Goal: Information Seeking & Learning: Learn about a topic

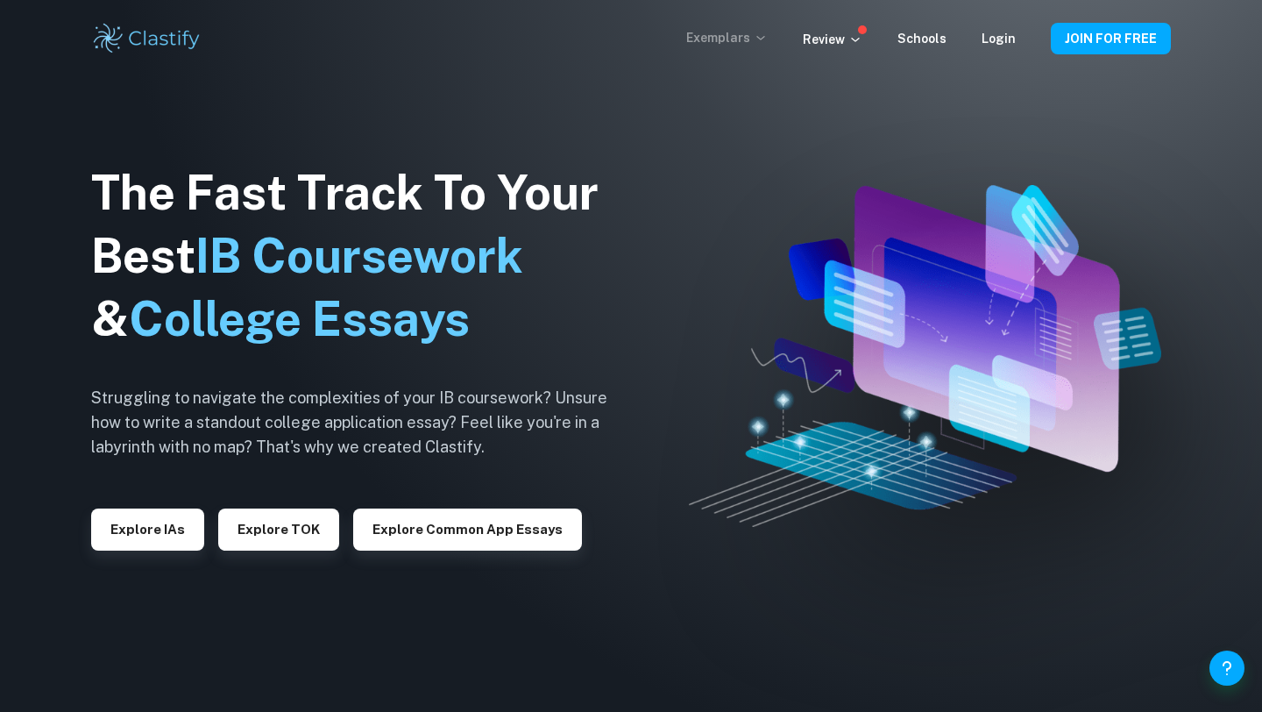
click at [742, 30] on p "Exemplars" at bounding box center [727, 37] width 82 height 19
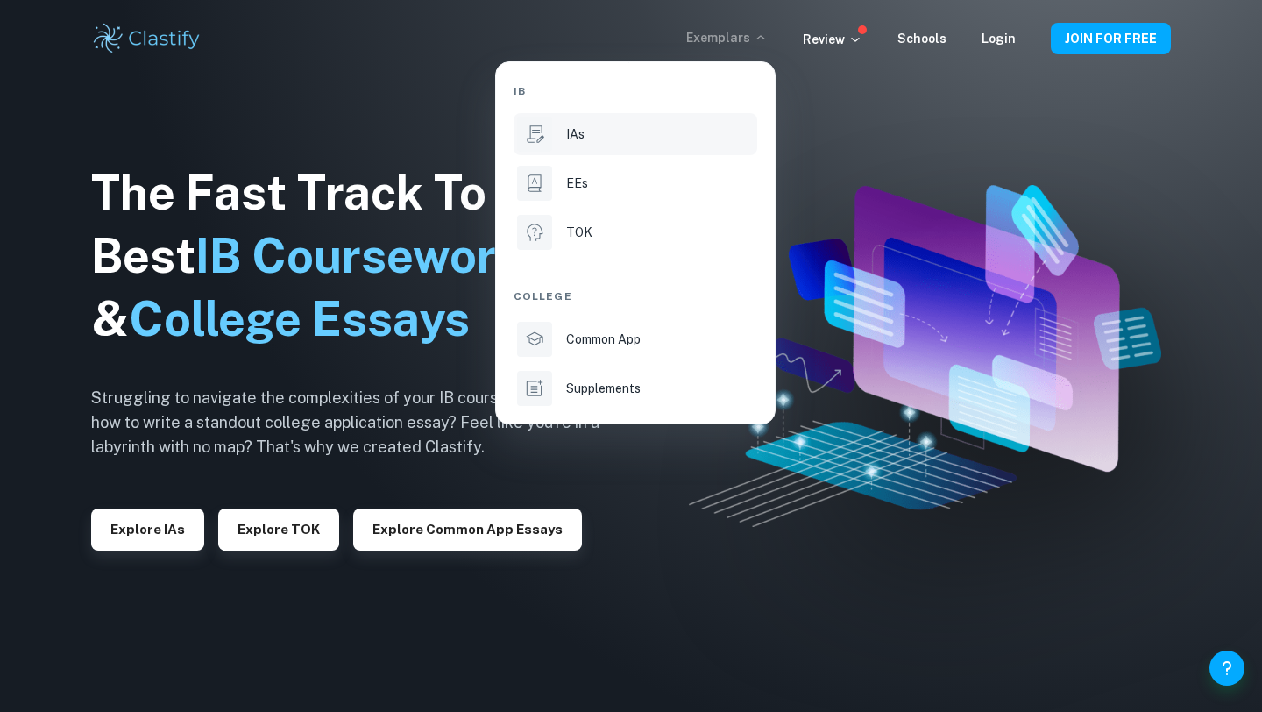
click at [595, 145] on li "IAs" at bounding box center [636, 134] width 244 height 42
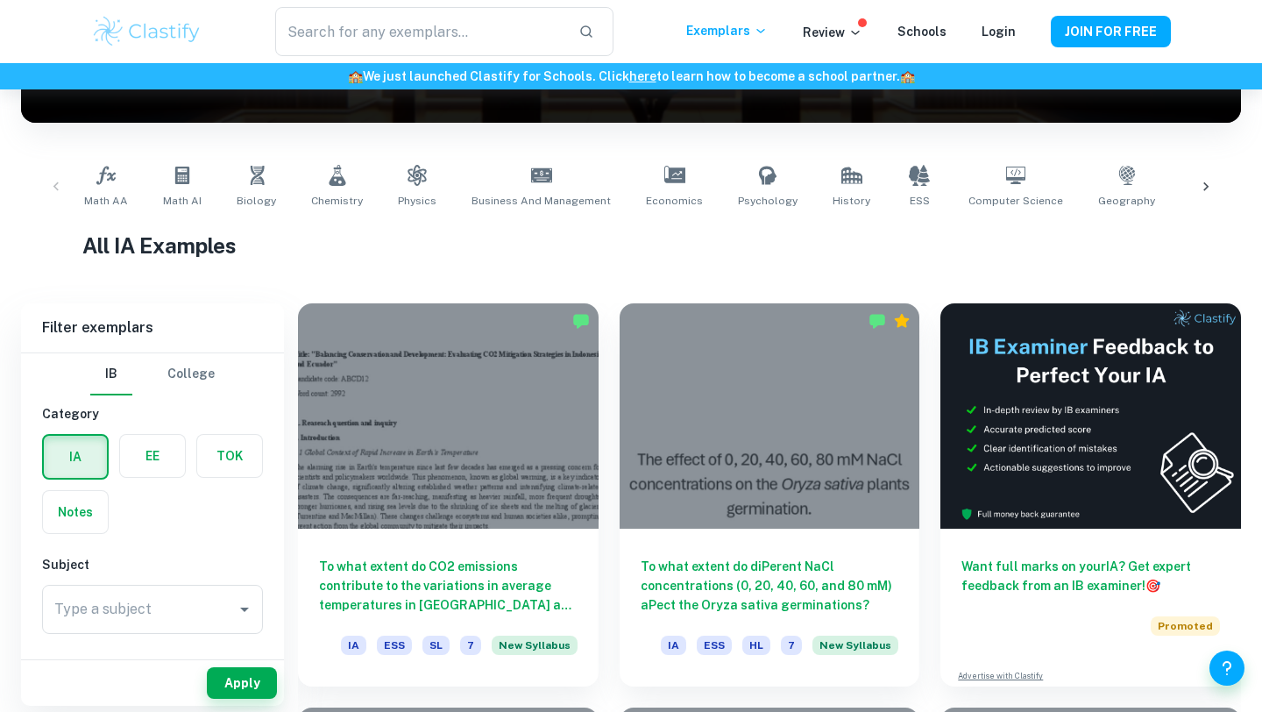
scroll to position [291, 0]
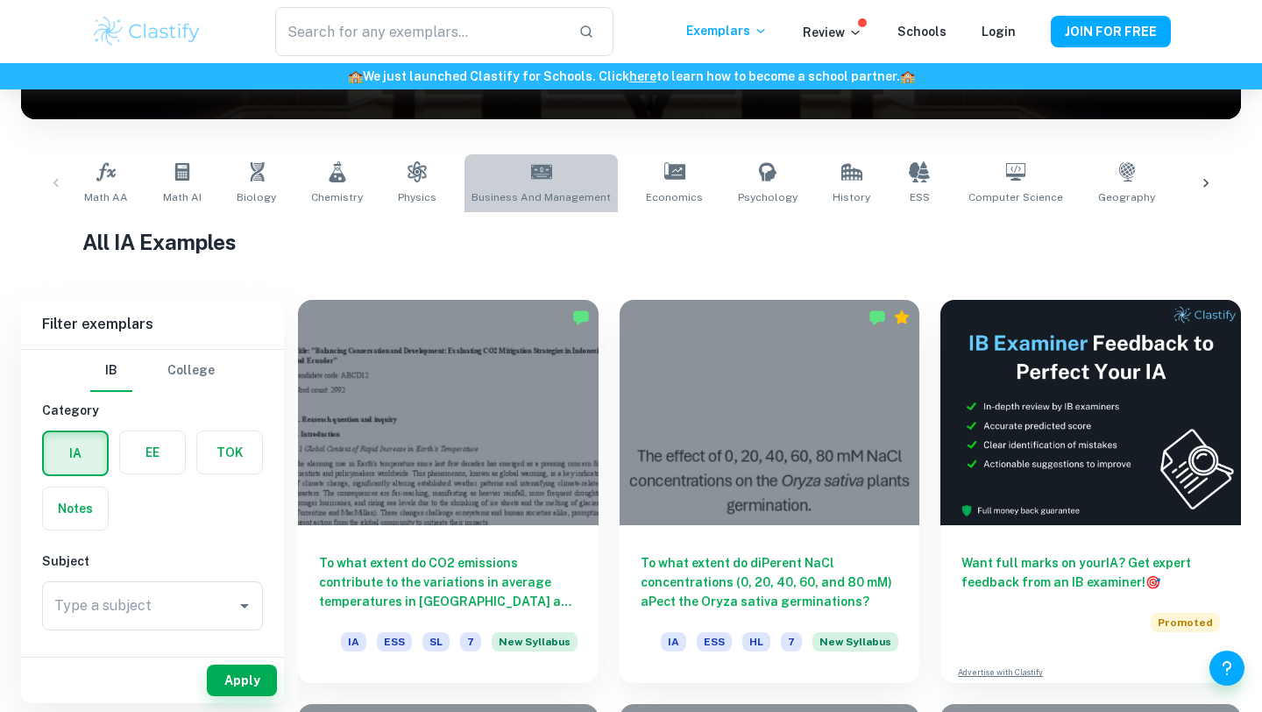
click at [537, 183] on link "Business and Management" at bounding box center [541, 183] width 153 height 58
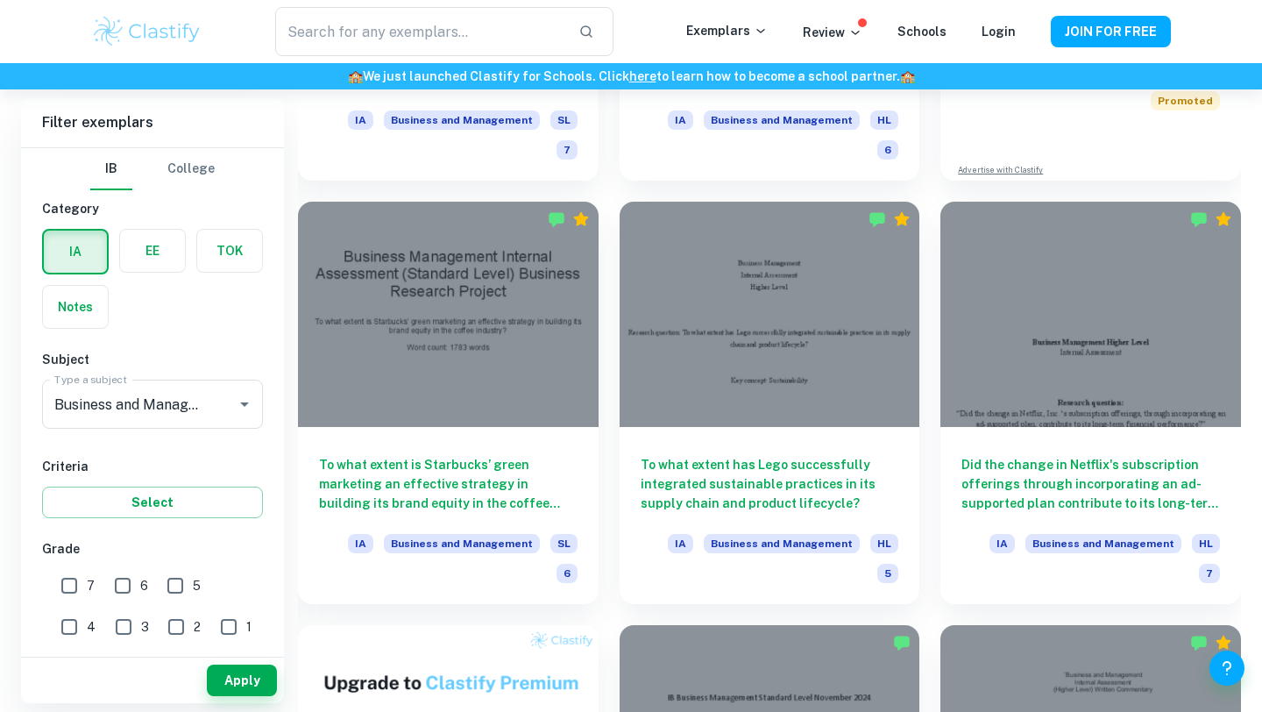
scroll to position [817, 0]
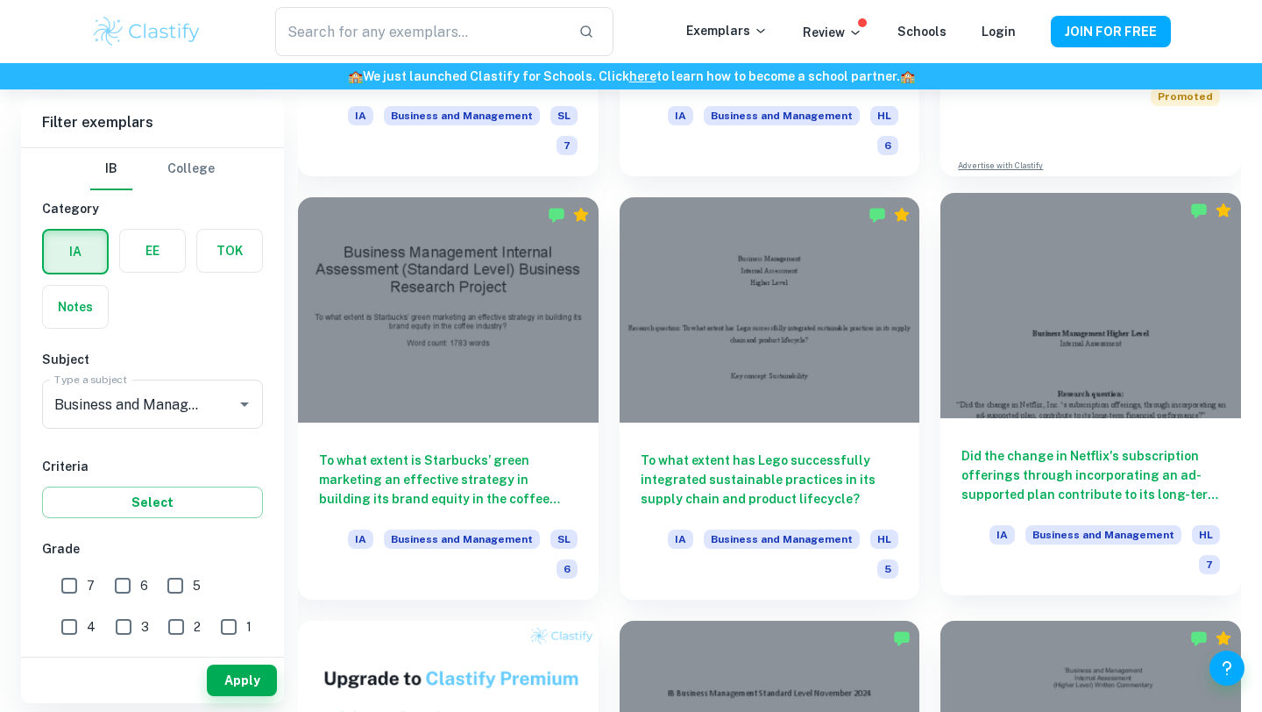
click at [1135, 446] on h6 "Did the change in Netflix's subscription offerings through incorporating an ad-…" at bounding box center [1091, 475] width 259 height 58
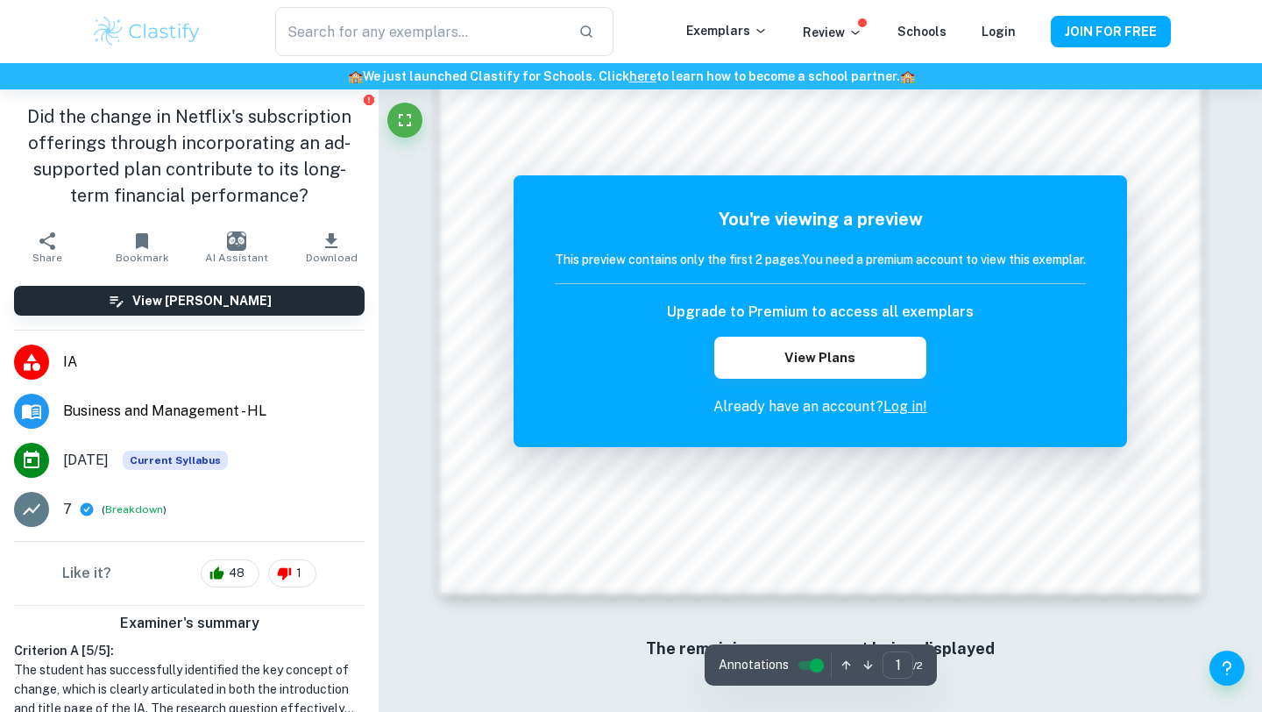
scroll to position [1664, 0]
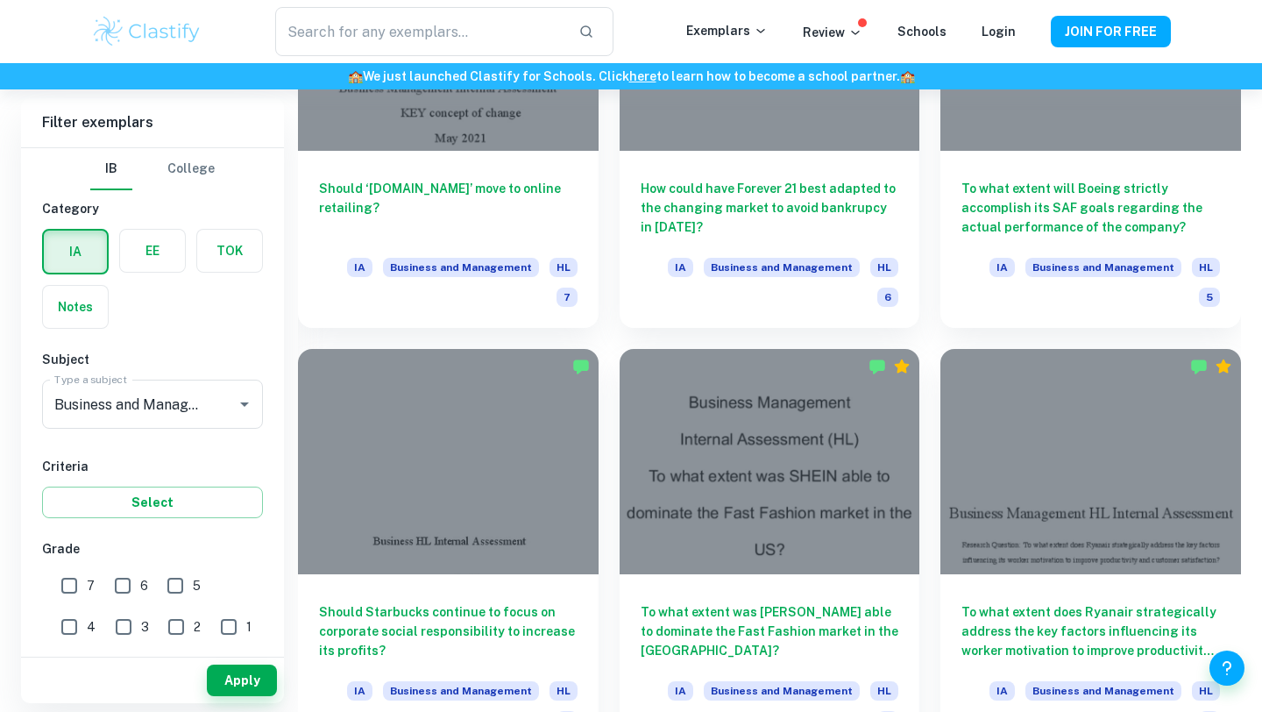
scroll to position [4148, 0]
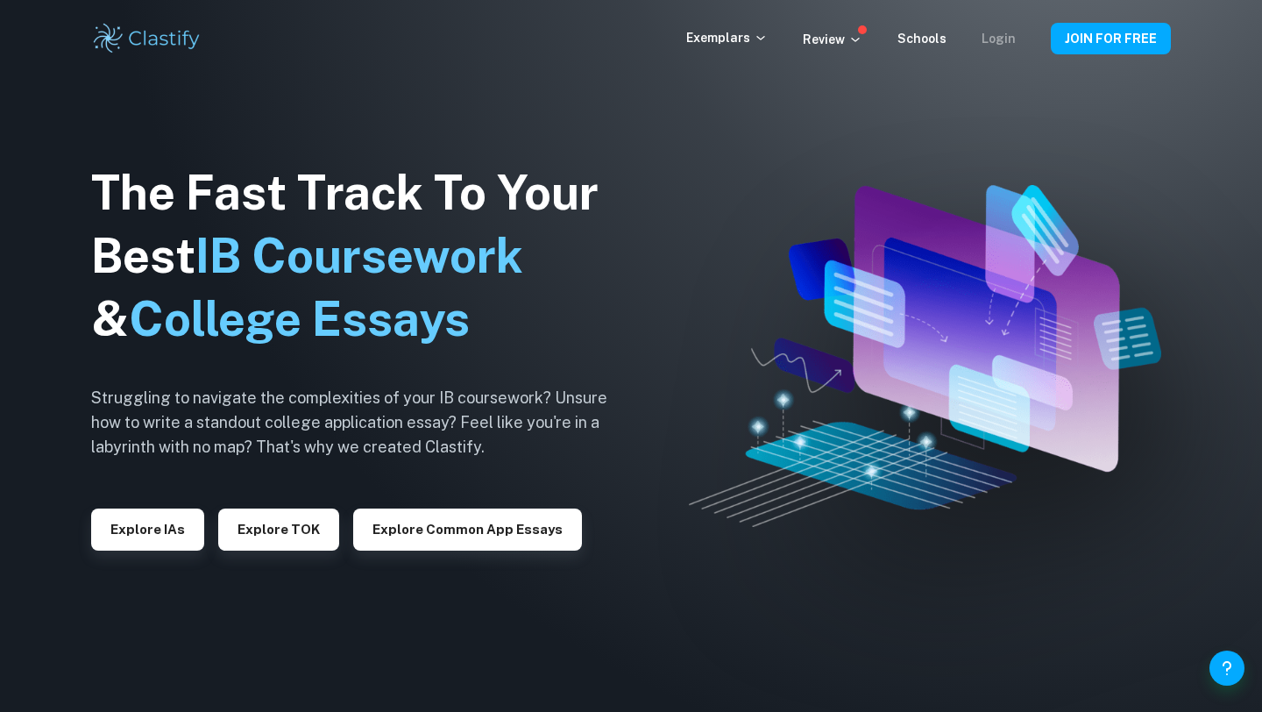
click at [988, 39] on link "Login" at bounding box center [999, 39] width 34 height 14
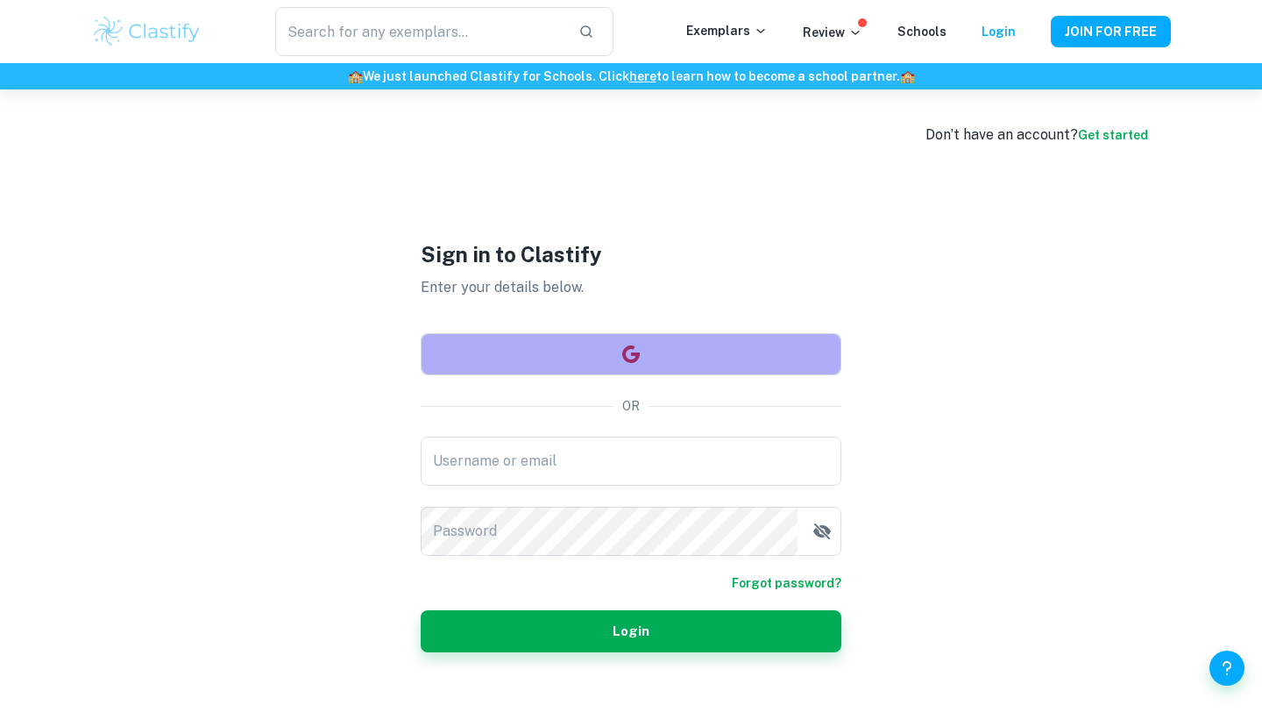
click at [495, 354] on button "button" at bounding box center [631, 354] width 421 height 42
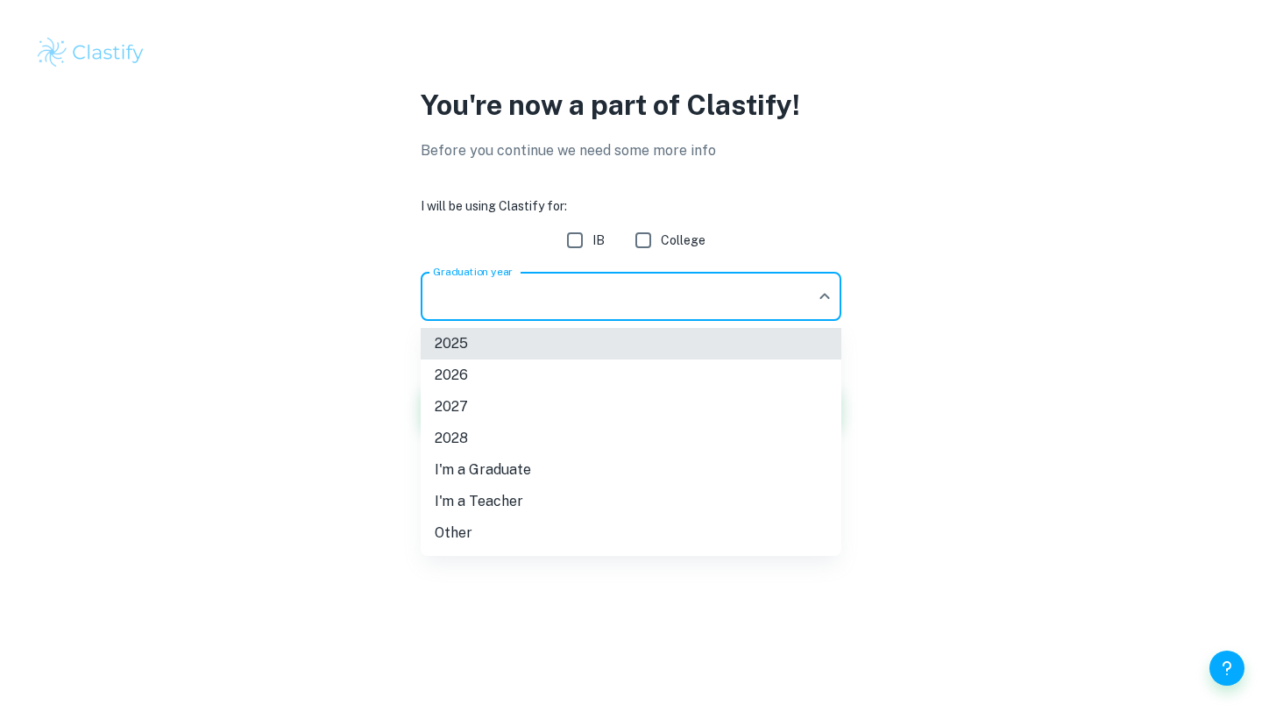
click at [831, 294] on body "We value your privacy We use cookies to enhance your browsing experience, serve…" at bounding box center [631, 356] width 1262 height 712
click at [615, 376] on li "2026" at bounding box center [631, 375] width 421 height 32
type input "2026"
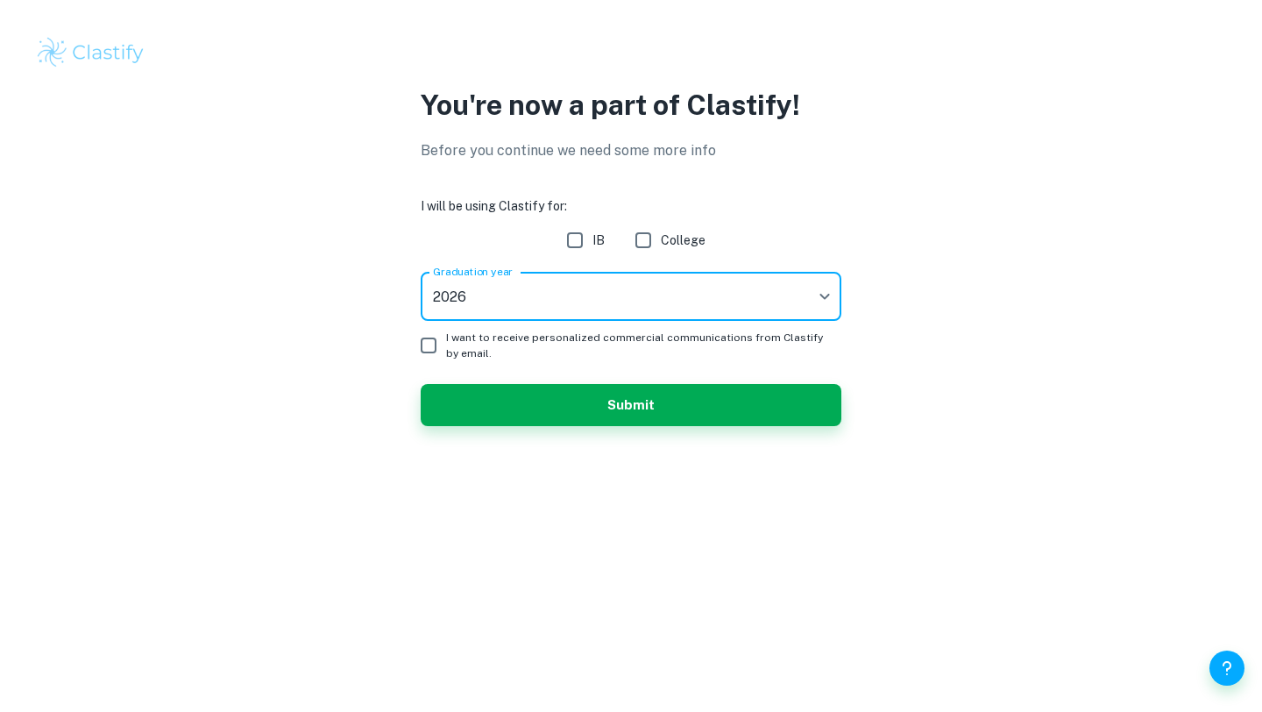
click at [576, 228] on input "IB" at bounding box center [575, 240] width 35 height 35
checkbox input "true"
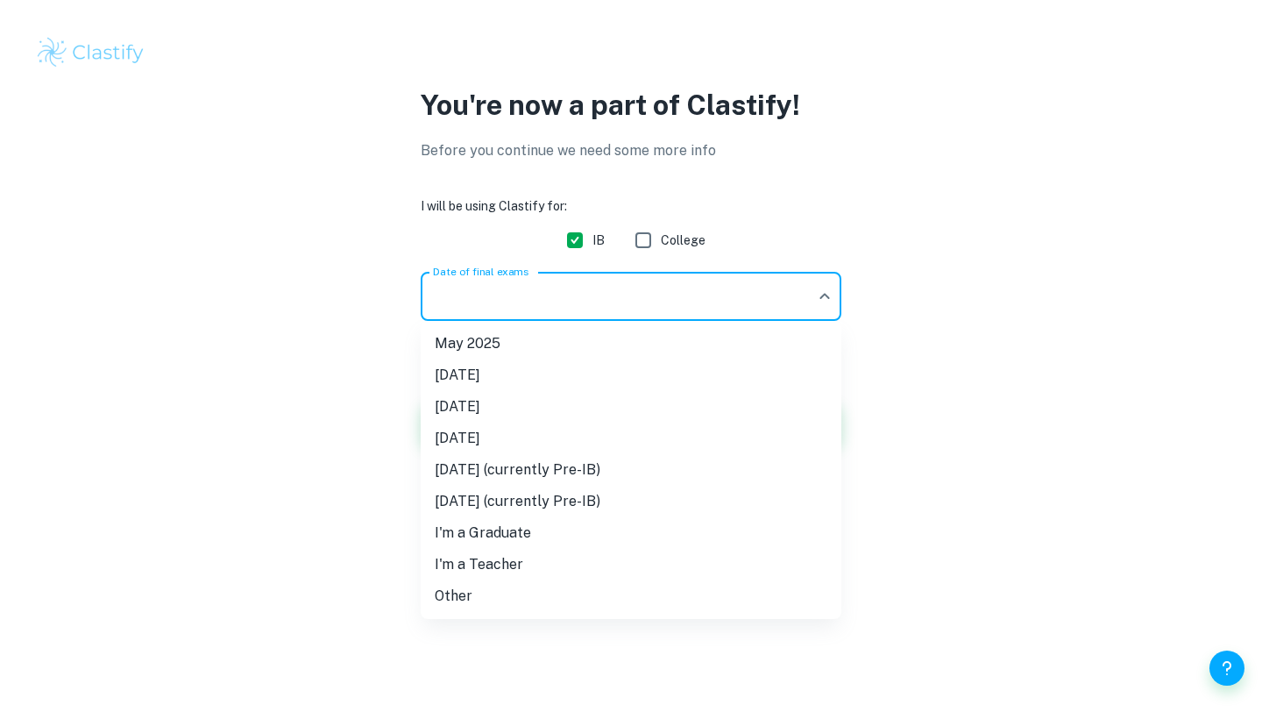
click at [487, 293] on body "We value your privacy We use cookies to enhance your browsing experience, serve…" at bounding box center [631, 356] width 1262 height 712
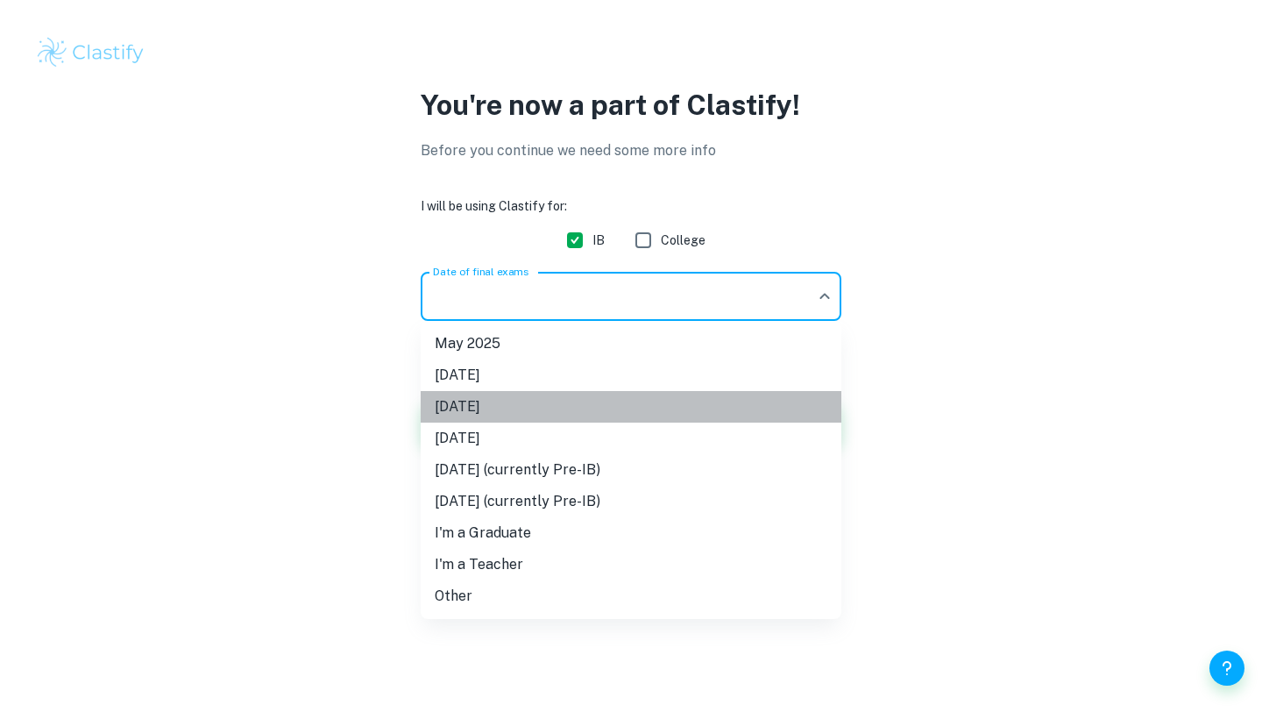
click at [488, 413] on li "[DATE]" at bounding box center [631, 407] width 421 height 32
type input "M26"
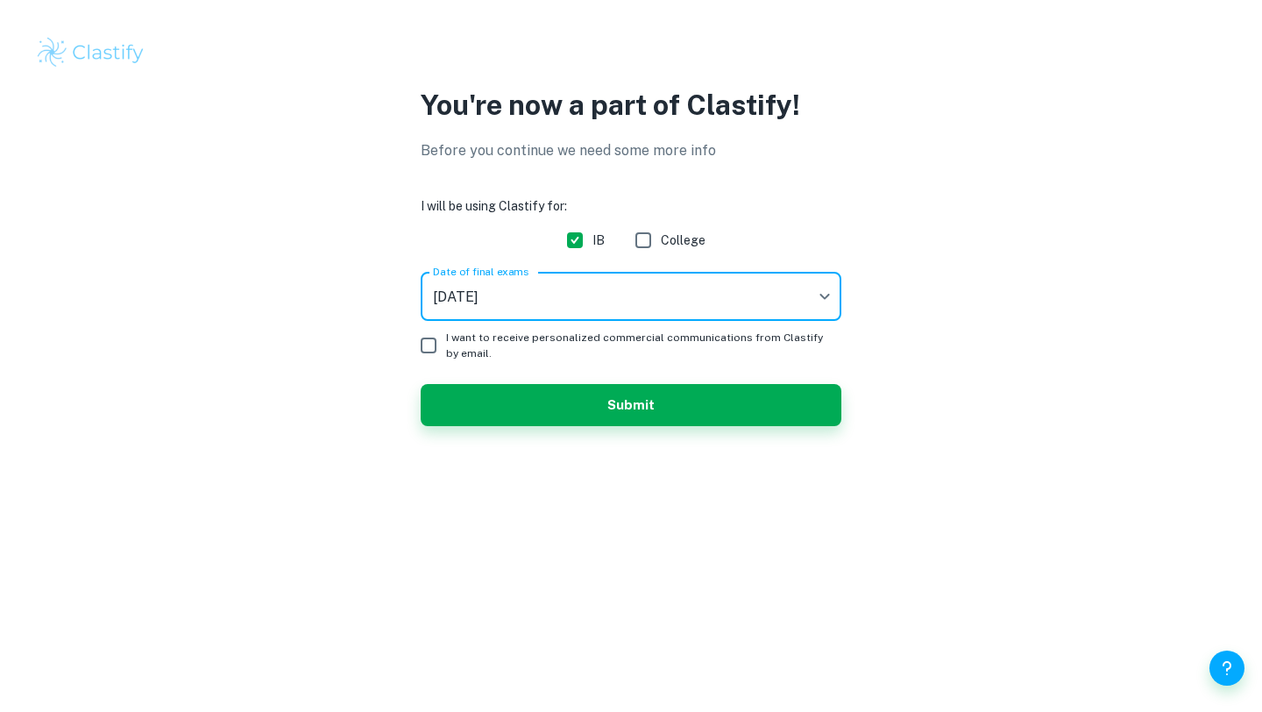
click at [454, 380] on form "I will be using Clastify for: IB College Date of final exams [DATE] M26 Date of…" at bounding box center [631, 311] width 421 height 230
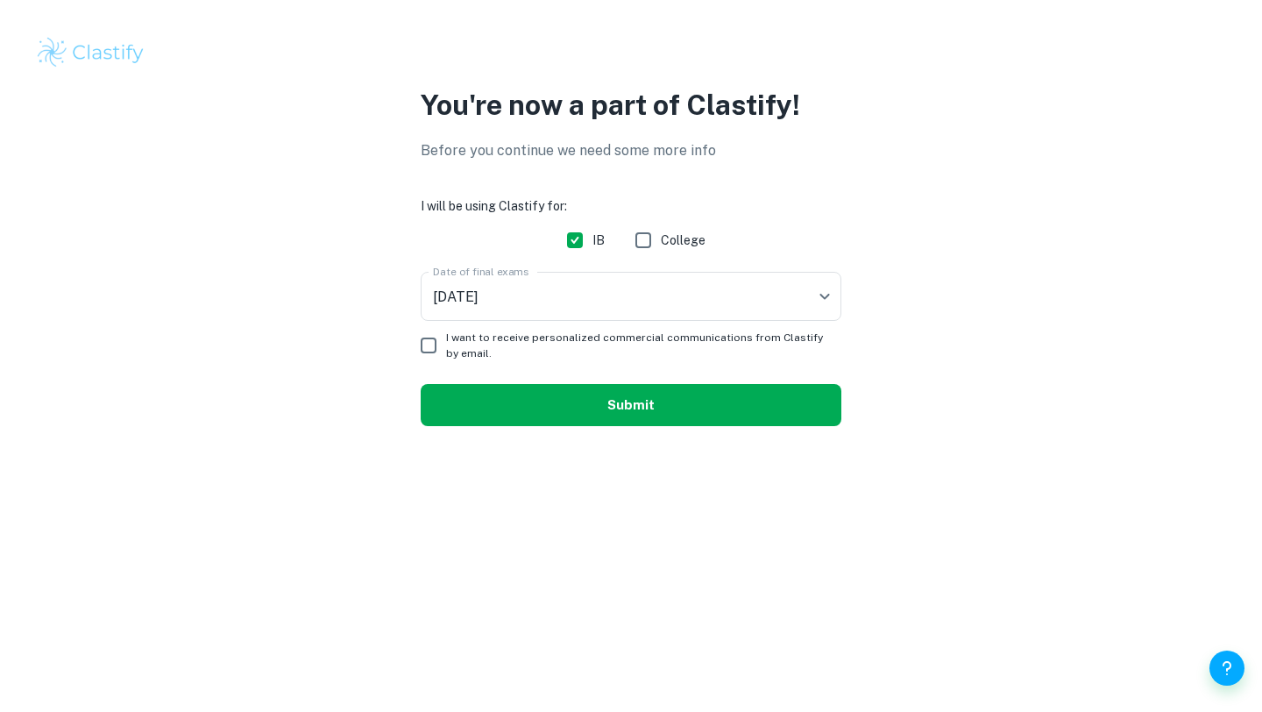
click at [460, 390] on button "Submit" at bounding box center [631, 405] width 421 height 42
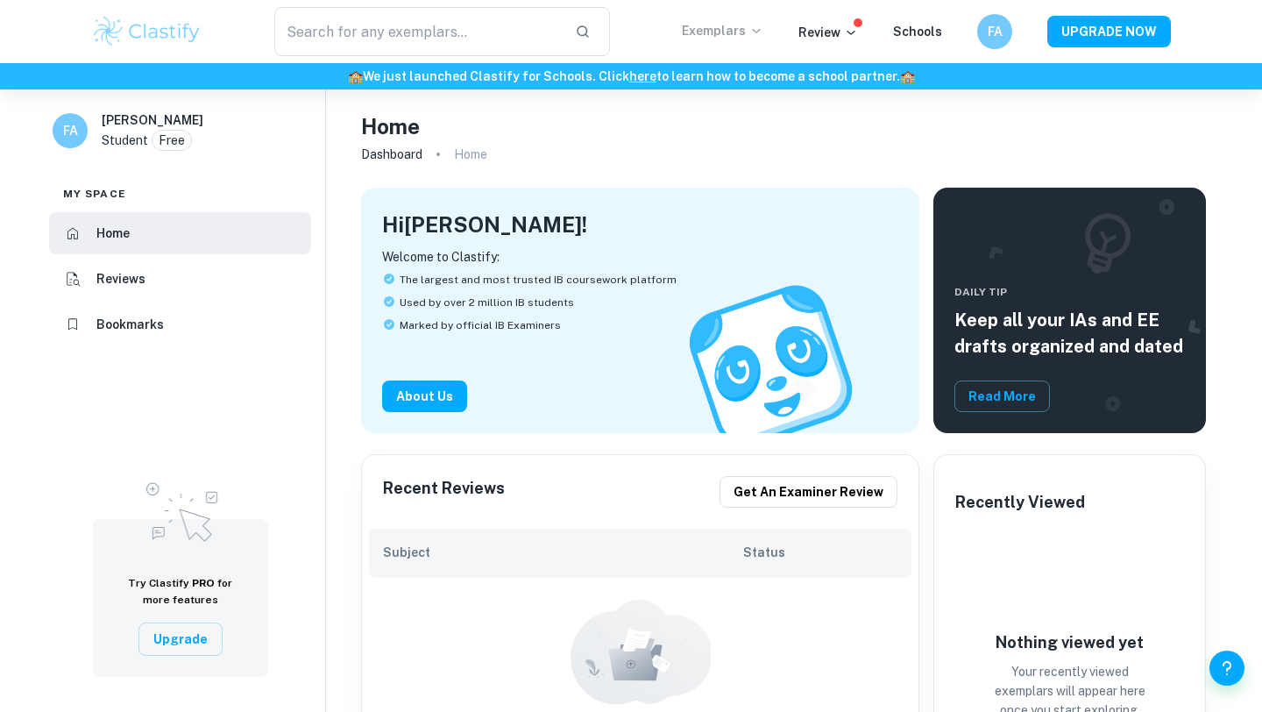
click at [720, 26] on p "Exemplars" at bounding box center [723, 30] width 82 height 19
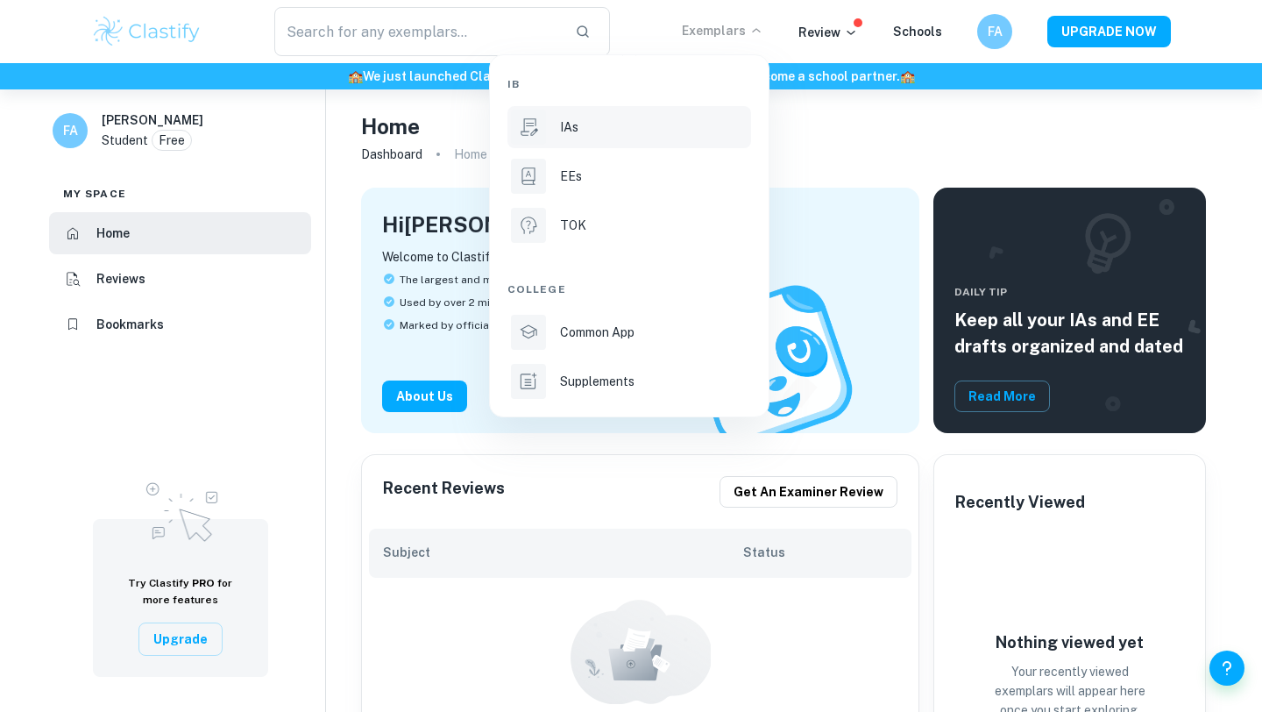
click at [629, 131] on div "IAs" at bounding box center [654, 126] width 188 height 19
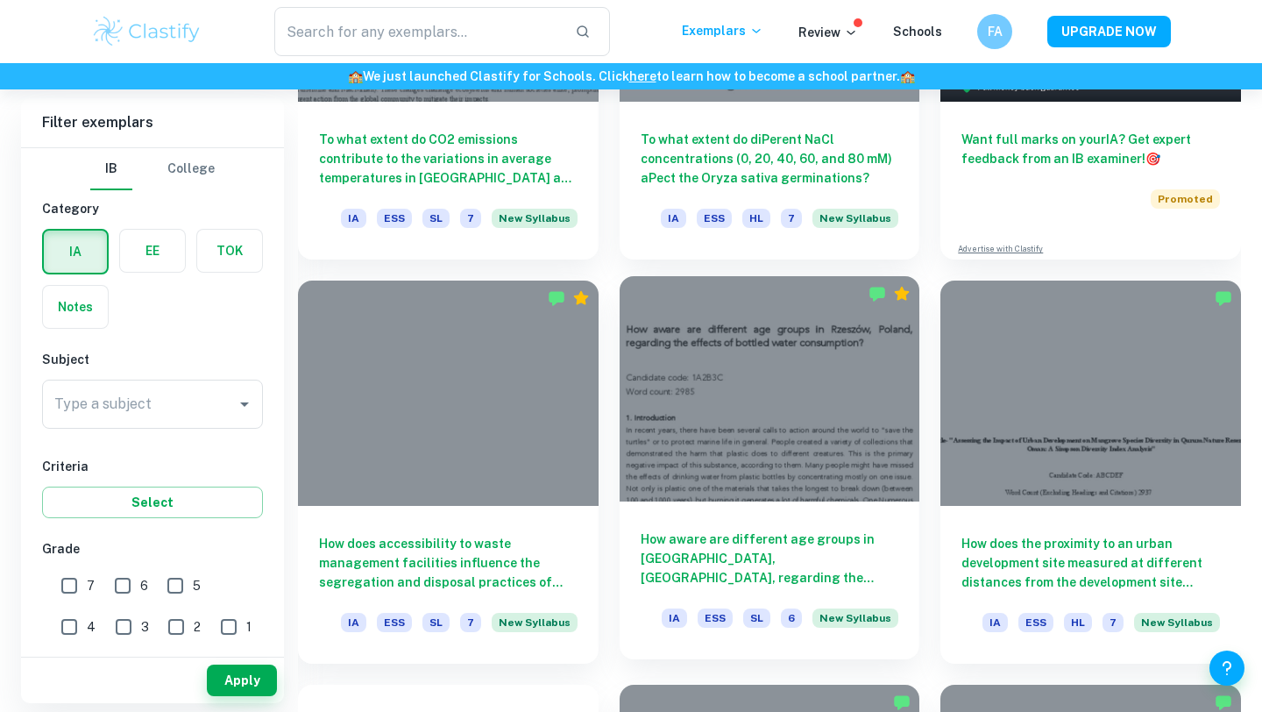
scroll to position [738, 0]
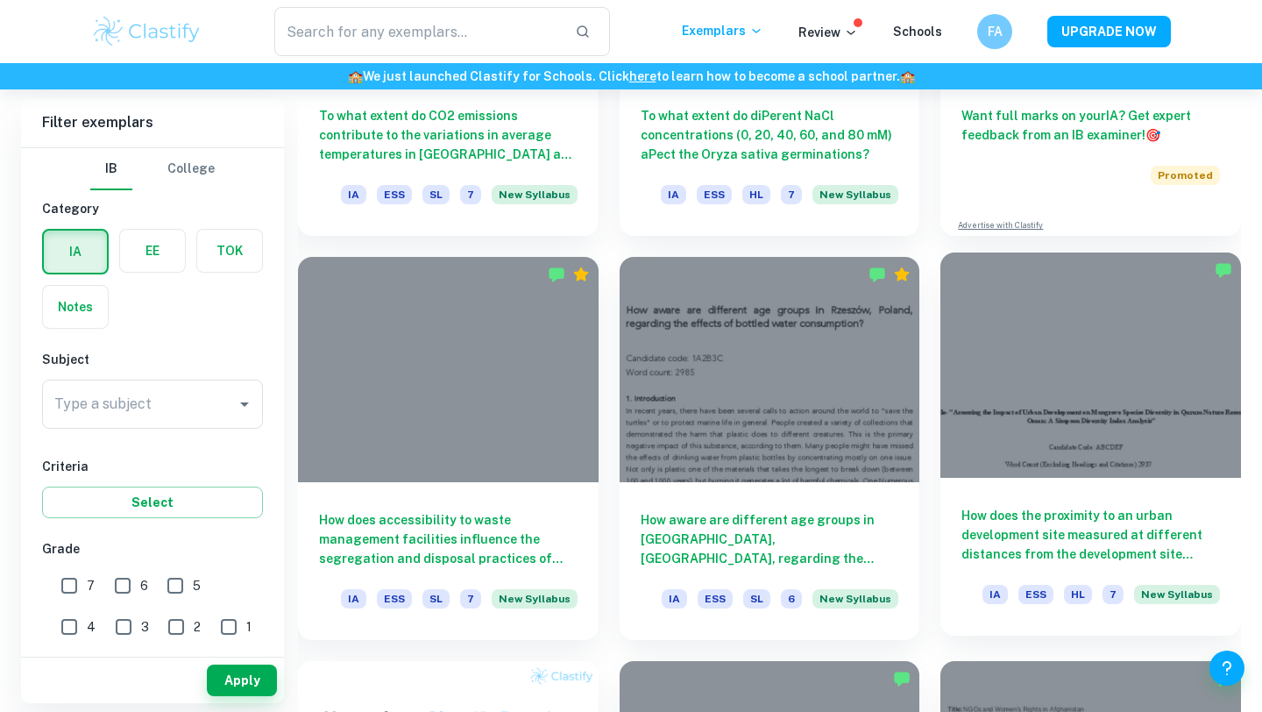
click at [1099, 534] on h6 "How does the proximity to an urban development site measured at different dista…" at bounding box center [1091, 535] width 259 height 58
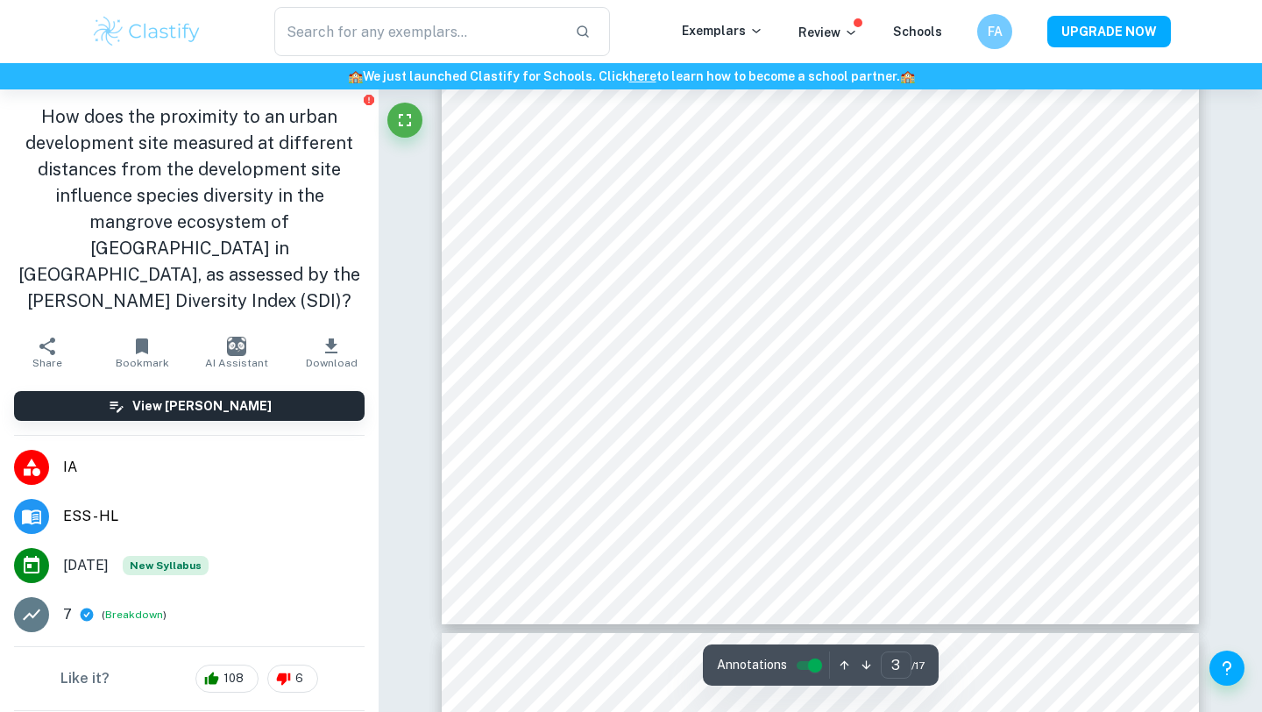
scroll to position [2689, 0]
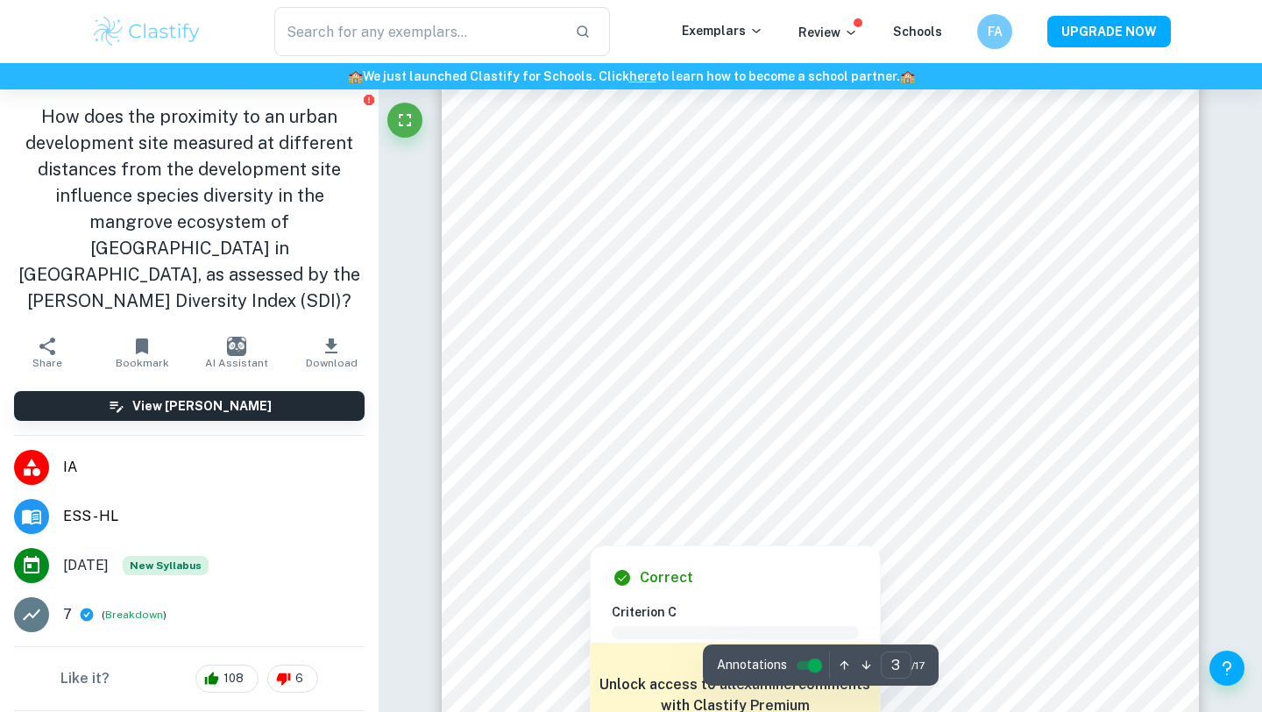
type input "2"
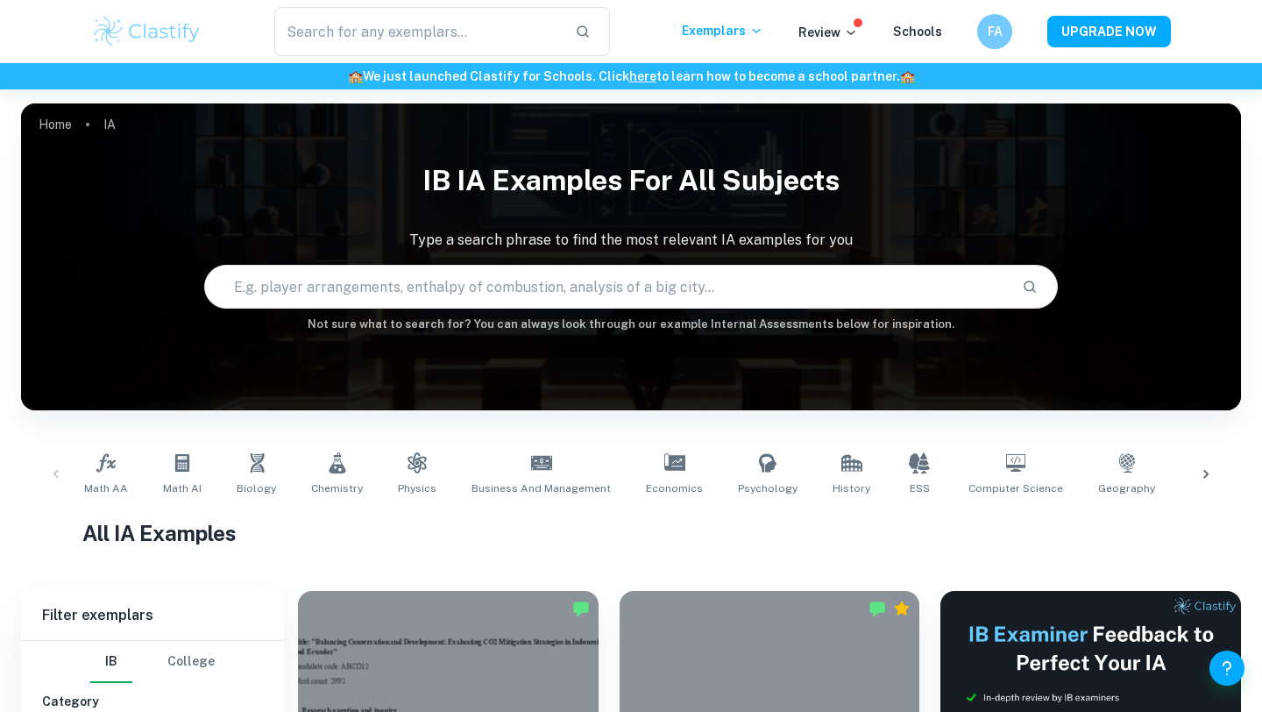
scroll to position [215, 0]
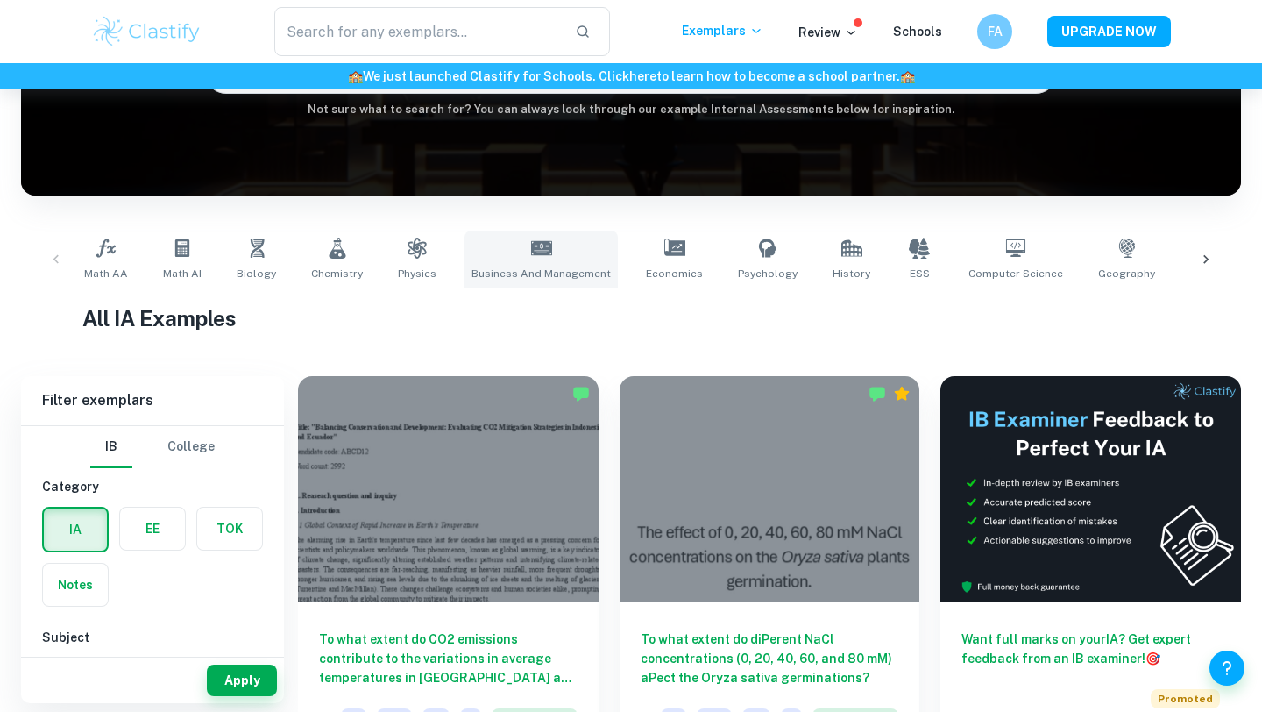
click at [508, 245] on link "Business and Management" at bounding box center [541, 260] width 153 height 58
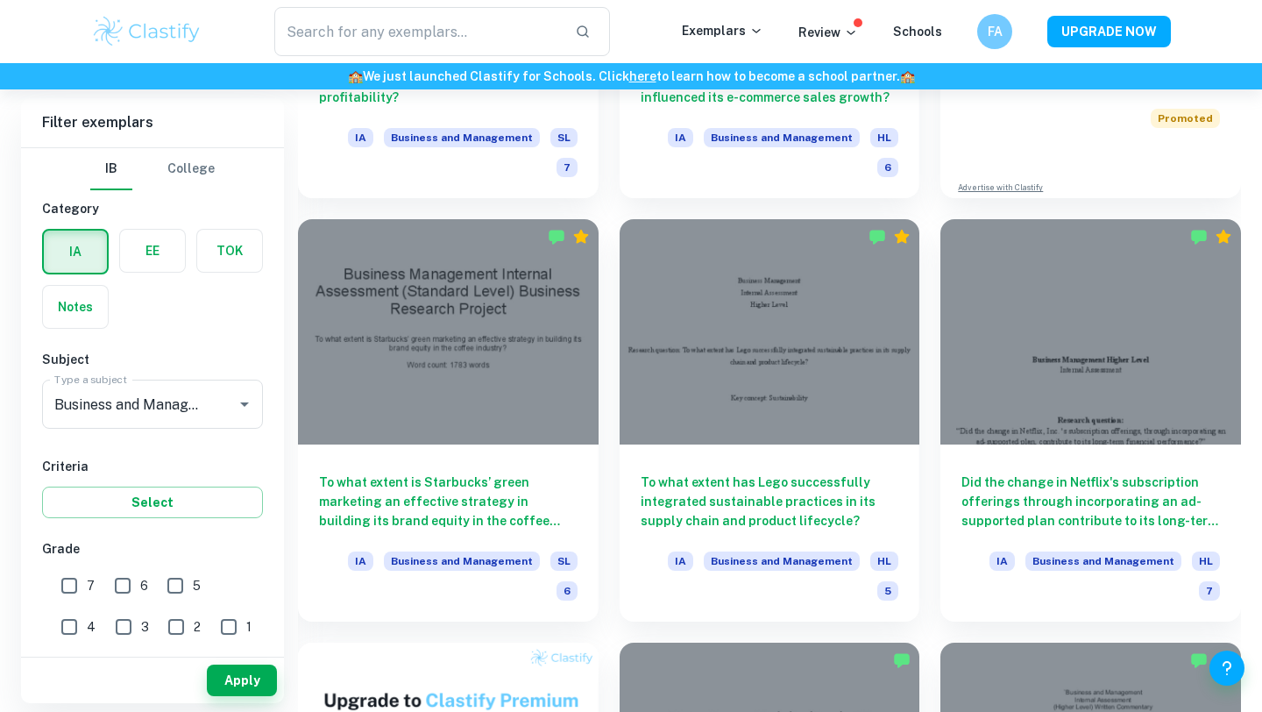
scroll to position [794, 0]
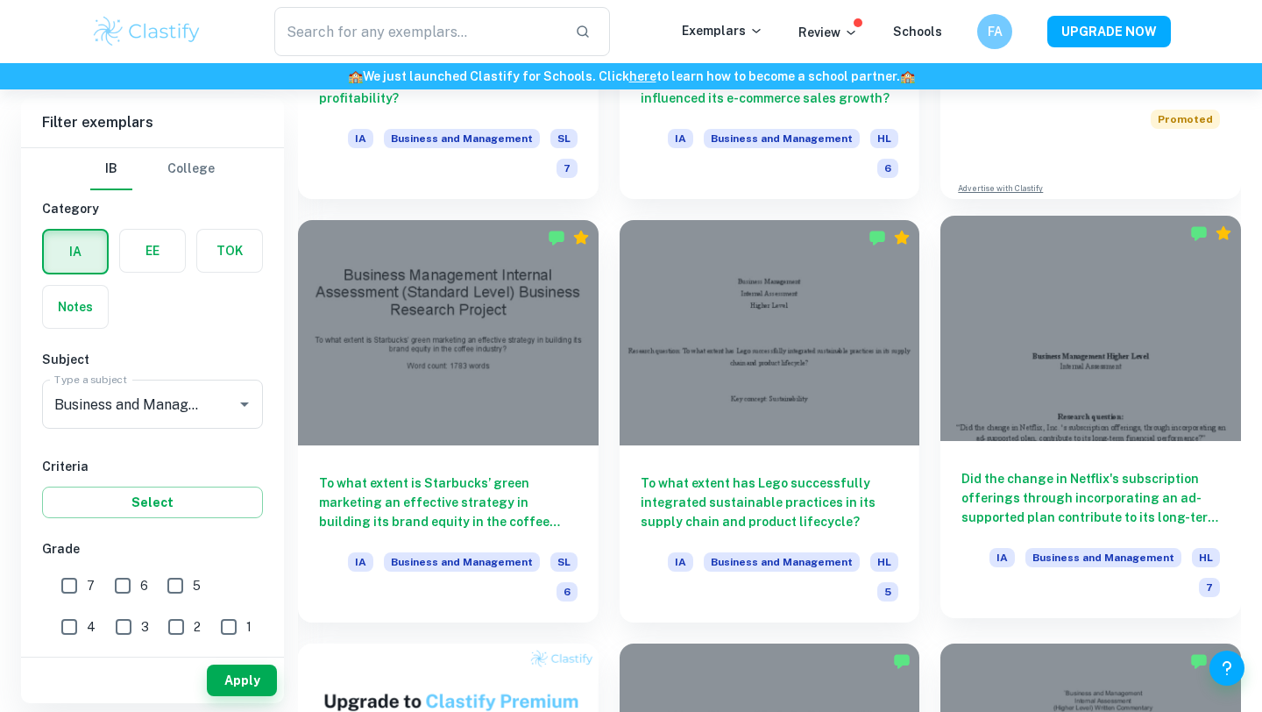
click at [1090, 476] on h6 "Did the change in Netflix's subscription offerings through incorporating an ad-…" at bounding box center [1091, 498] width 259 height 58
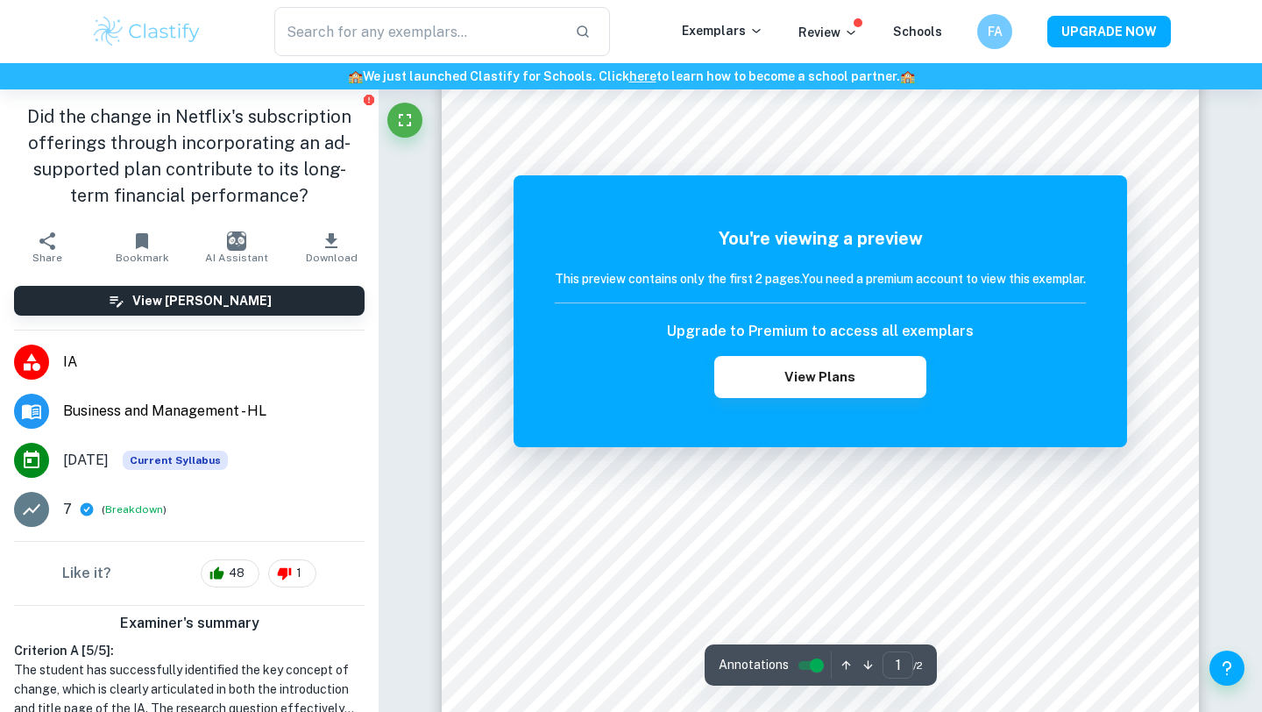
scroll to position [403, 0]
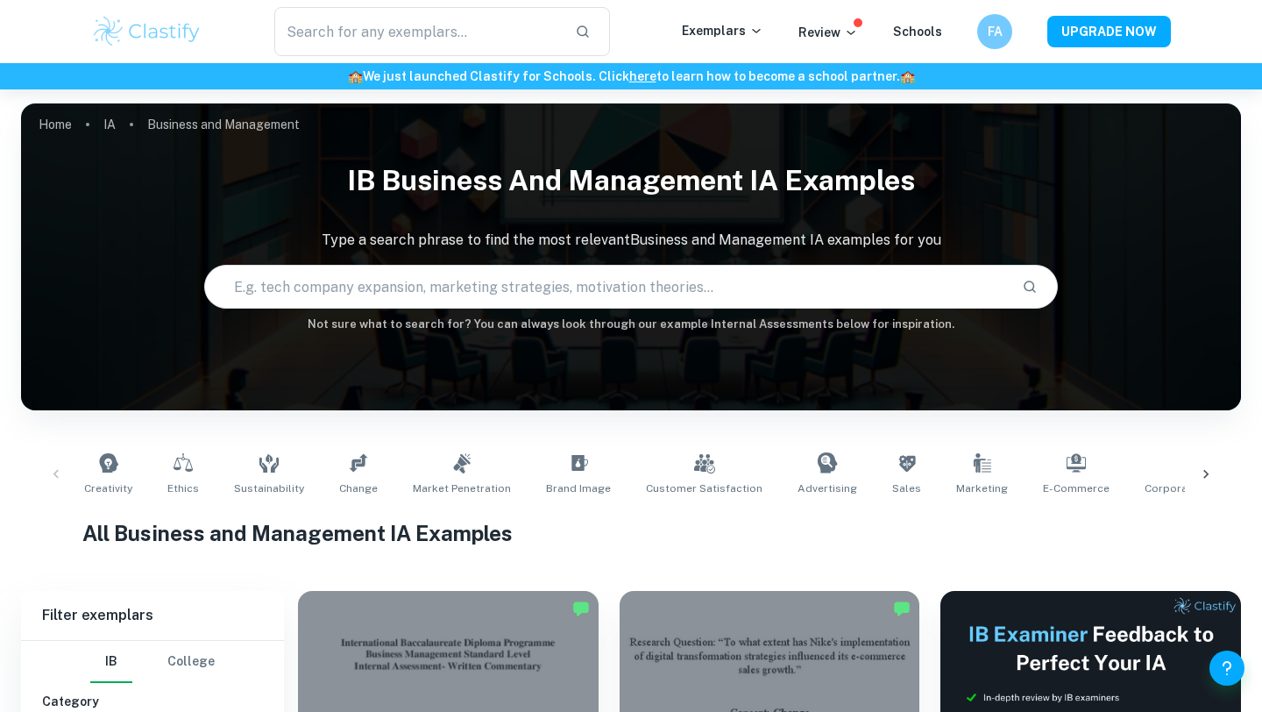
scroll to position [331, 0]
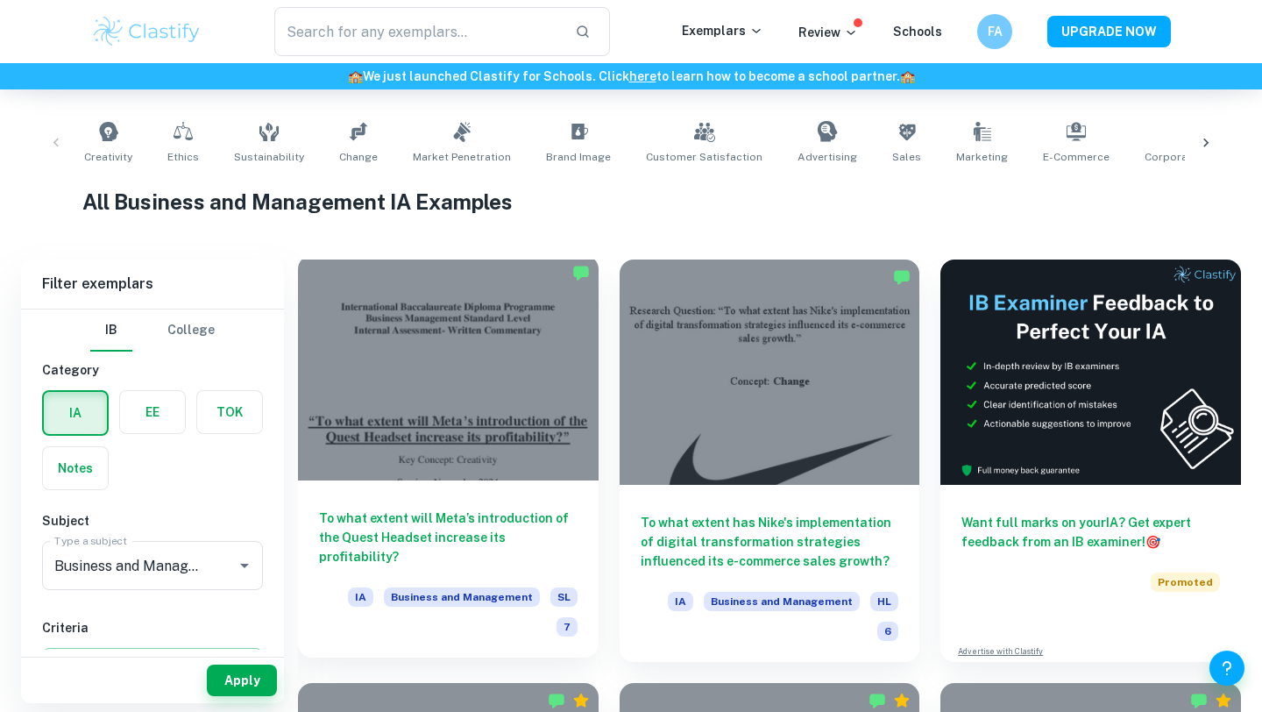
click at [464, 530] on h6 "To what extent will Meta’s introduction of the Quest Headset increase its profi…" at bounding box center [448, 537] width 259 height 58
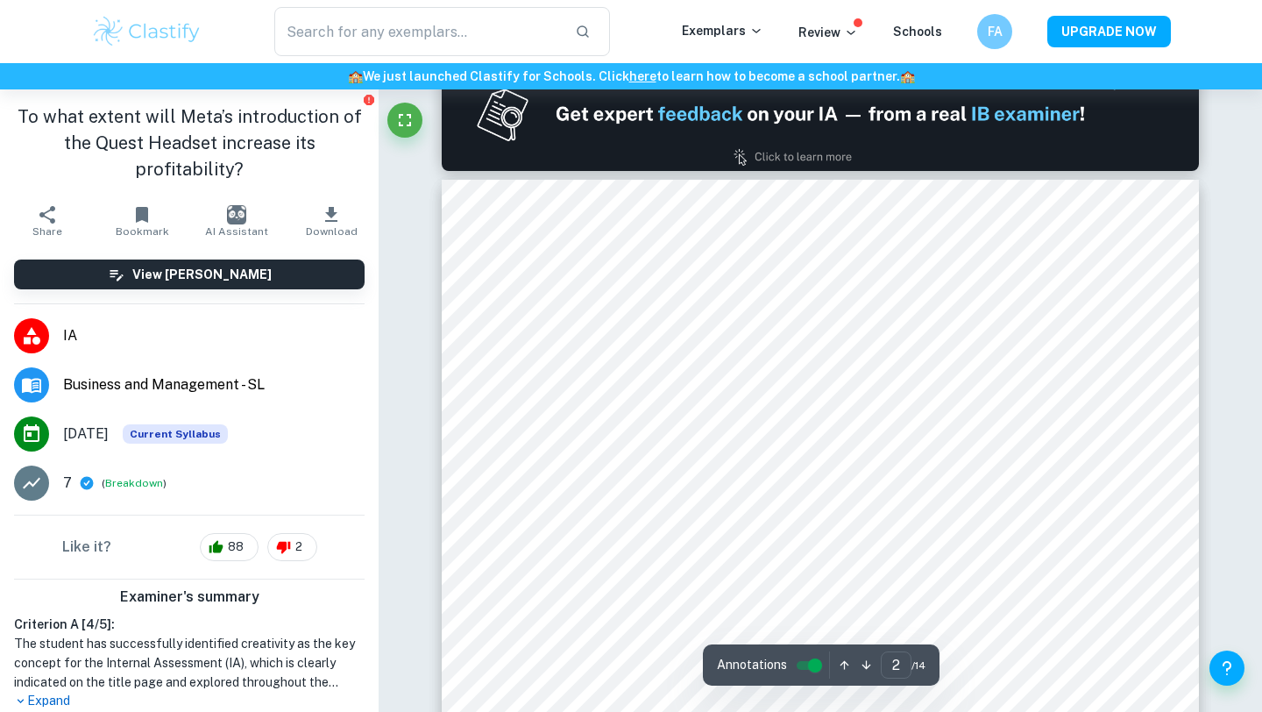
scroll to position [1131, 0]
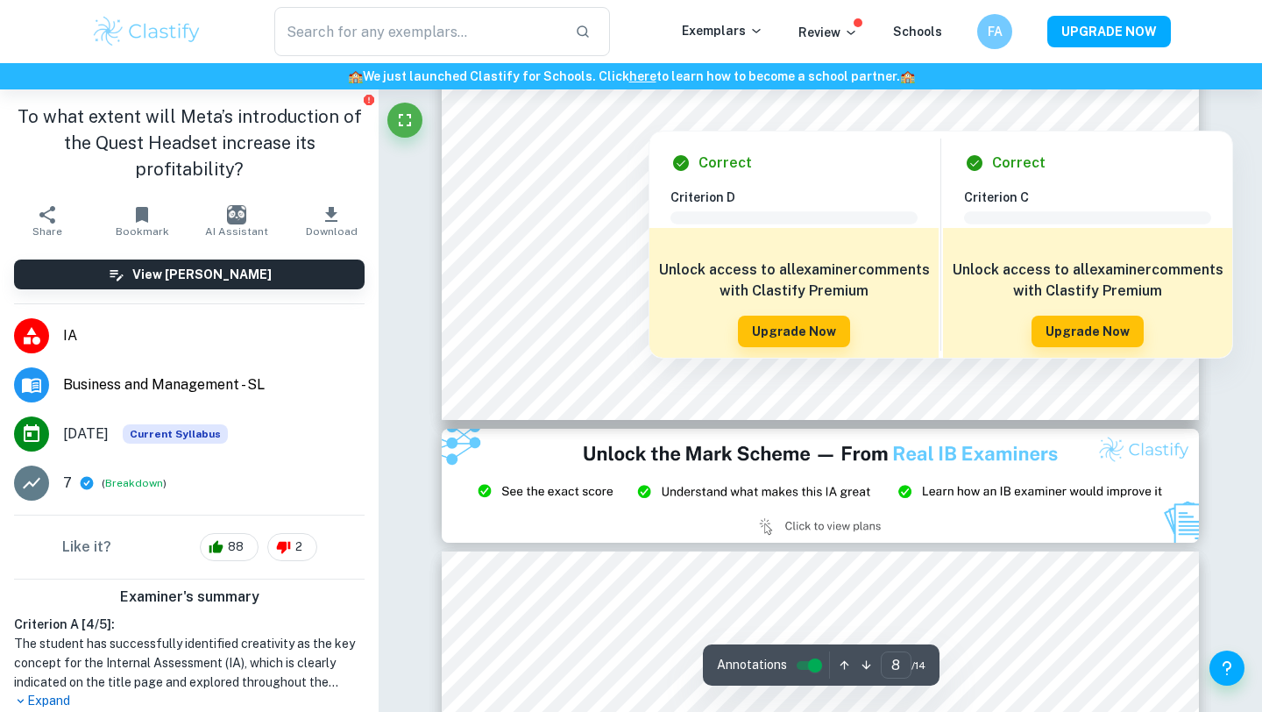
type input "9"
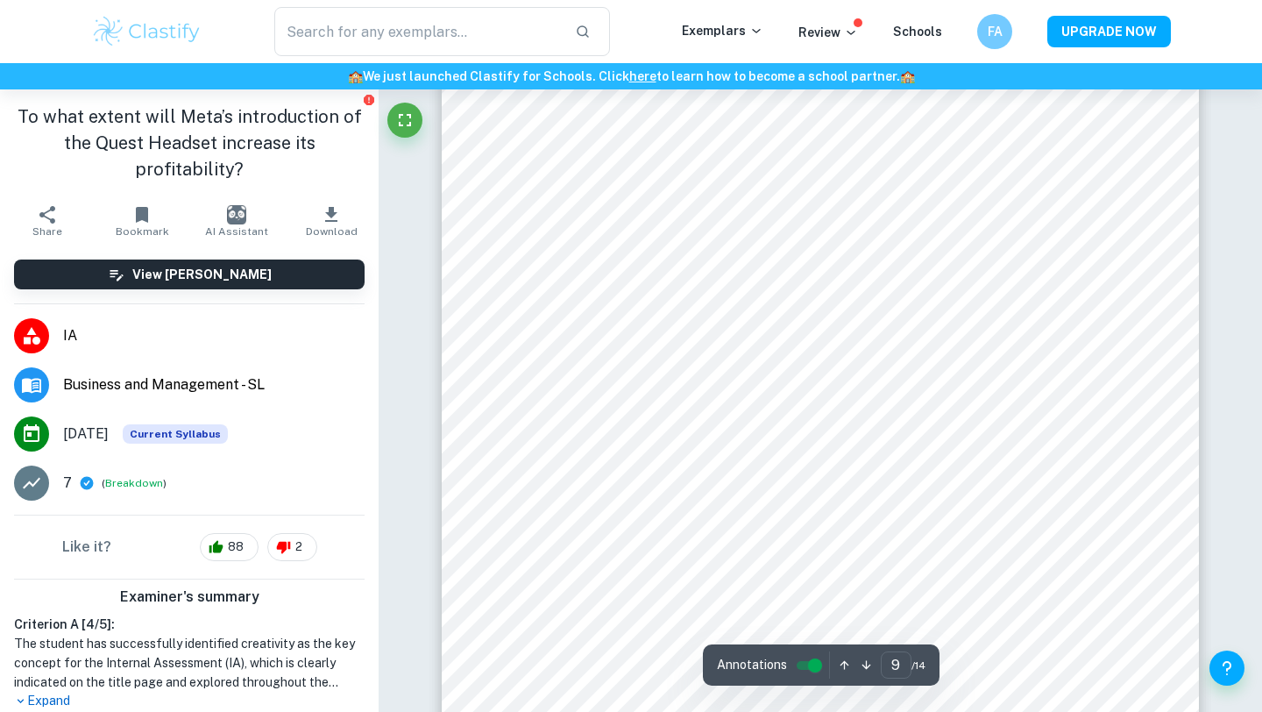
scroll to position [9069, 0]
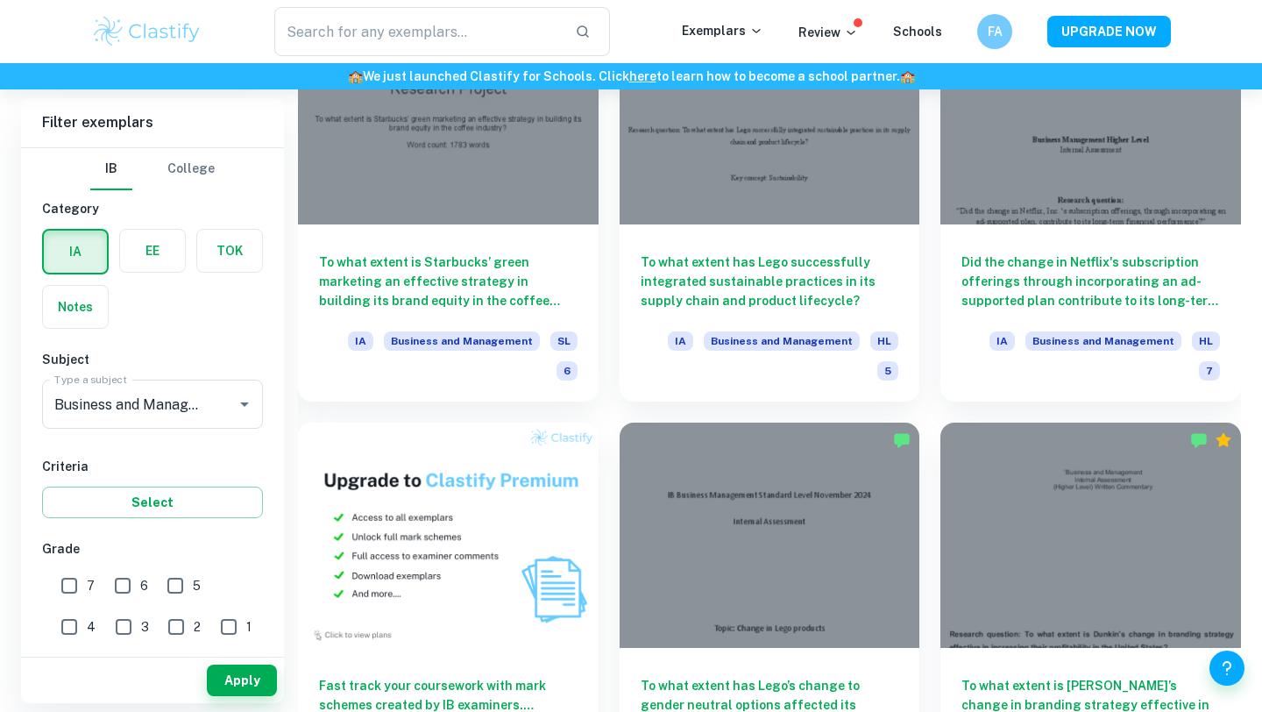
scroll to position [1026, 0]
